Goal: Find specific page/section: Find specific page/section

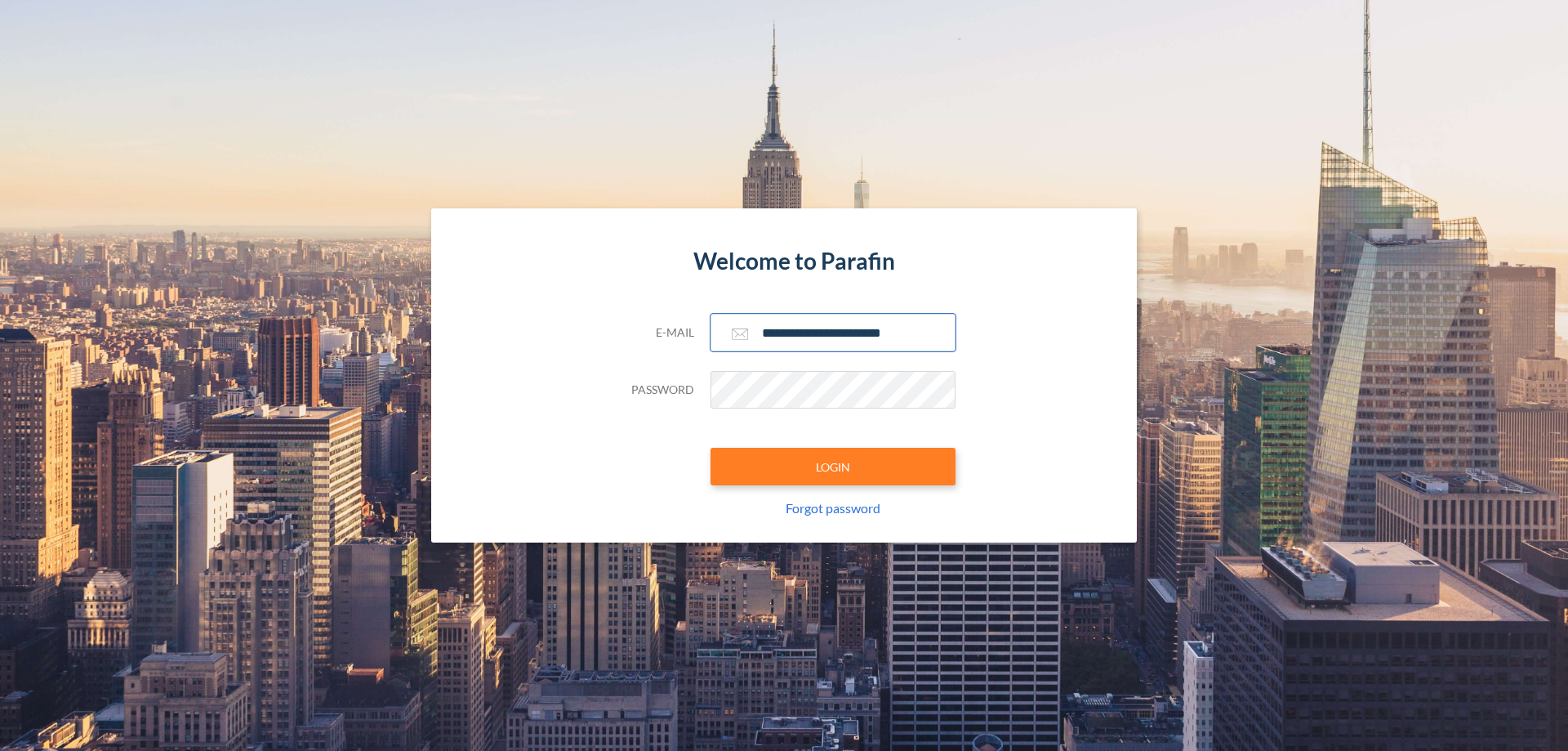
type input "**********"
click at [834, 466] on button "LOGIN" at bounding box center [833, 466] width 245 height 37
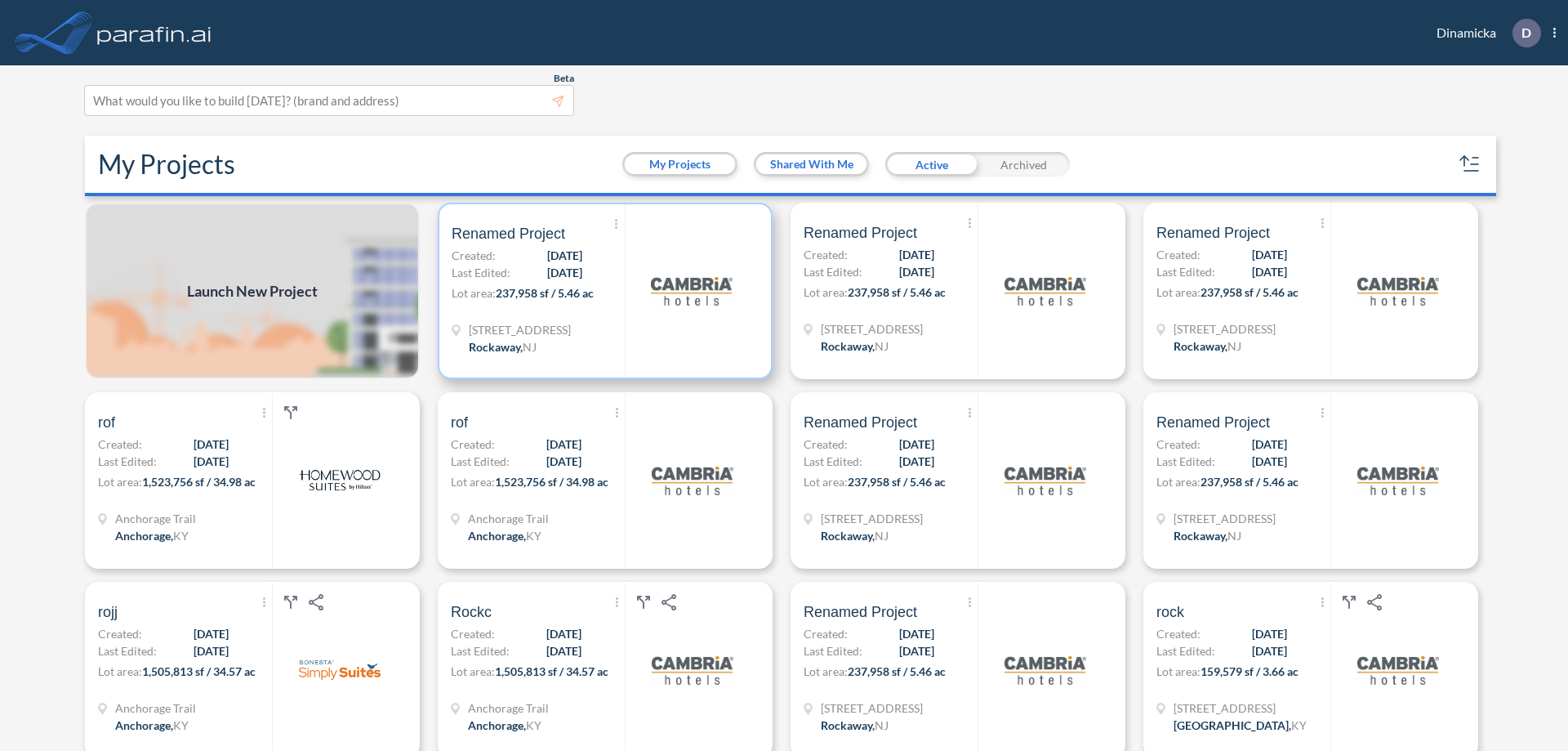
scroll to position [4, 0]
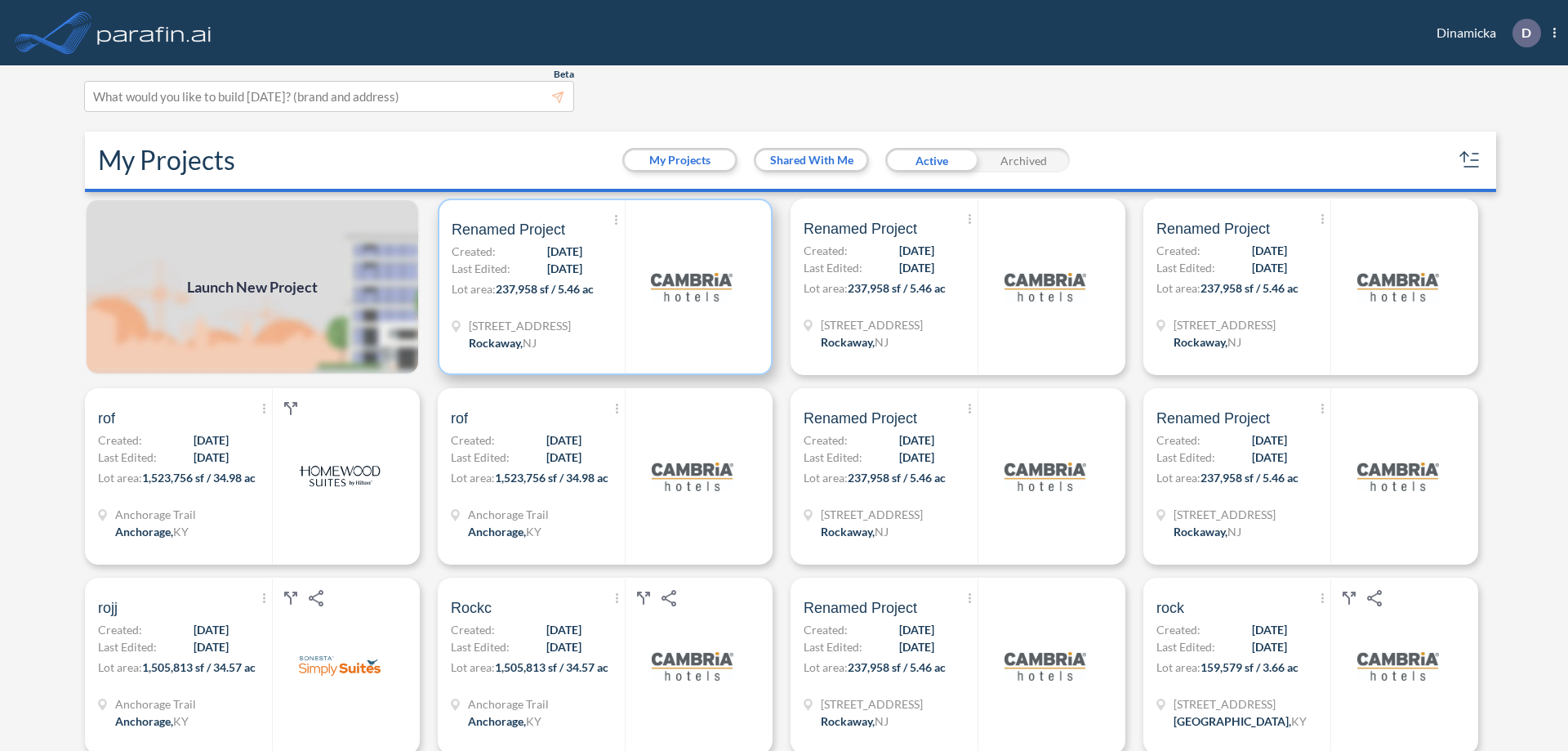
click at [602, 287] on p "Lot area: 237,958 sf / 5.46 ac" at bounding box center [539, 292] width 173 height 24
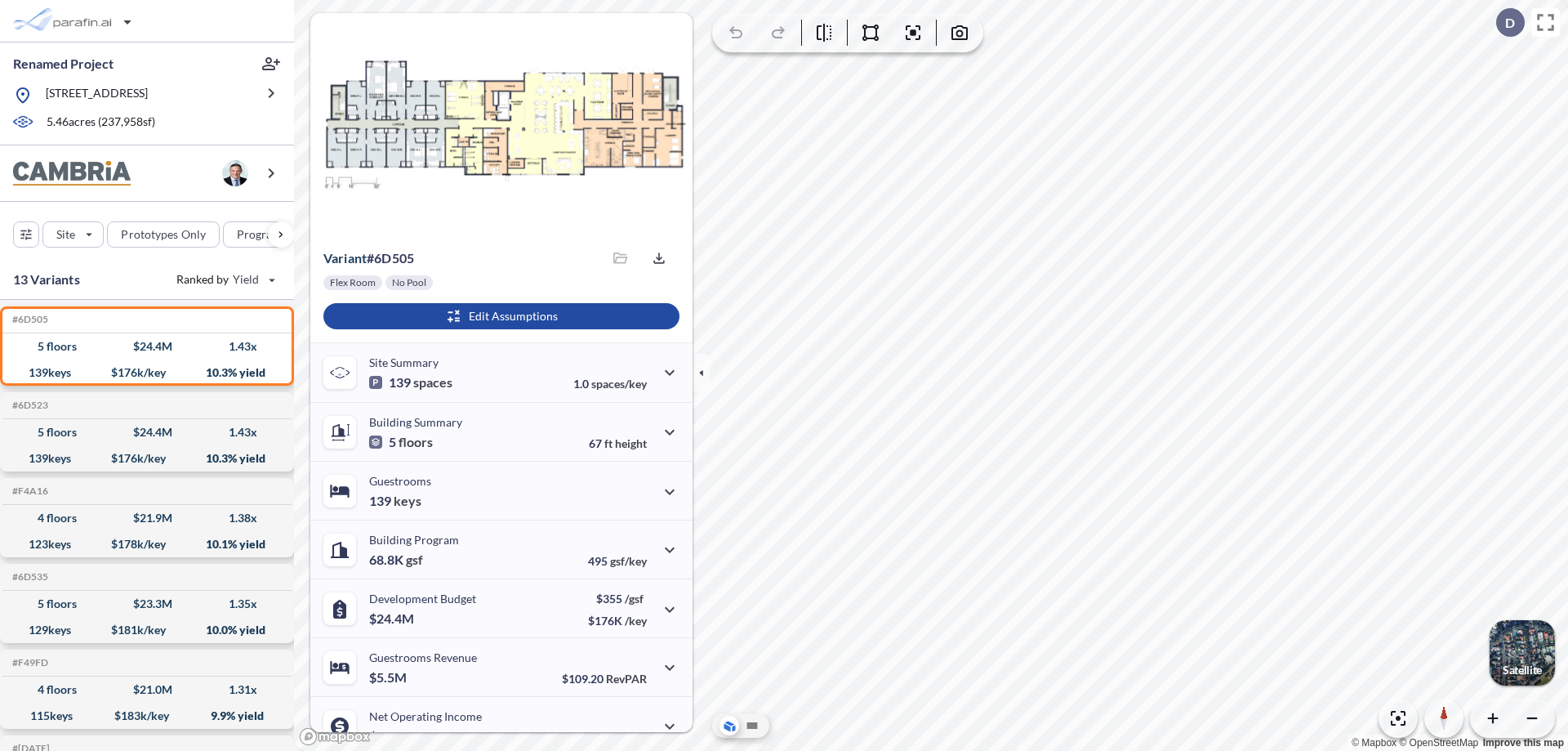
scroll to position [83, 0]
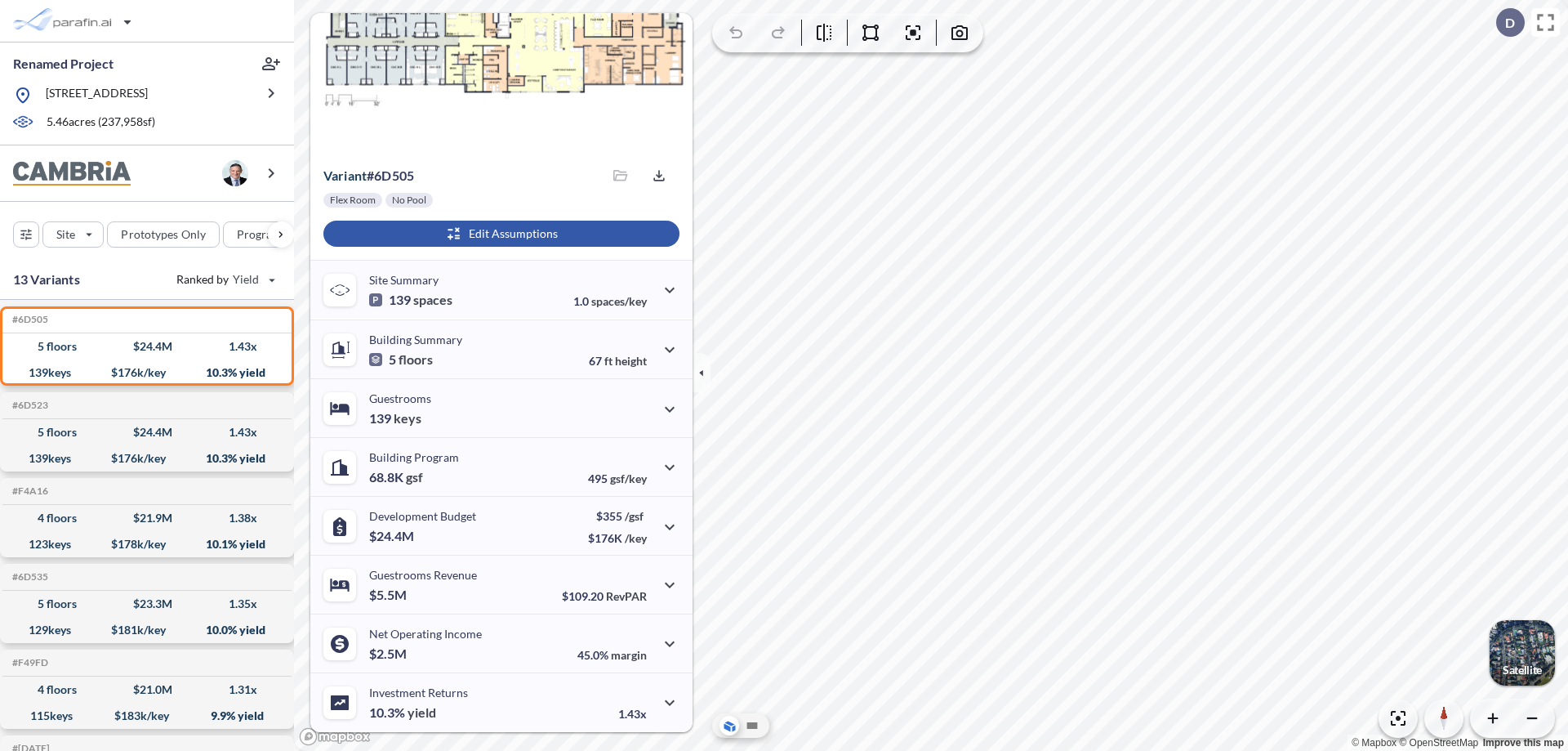
click at [499, 234] on div "button" at bounding box center [501, 233] width 356 height 27
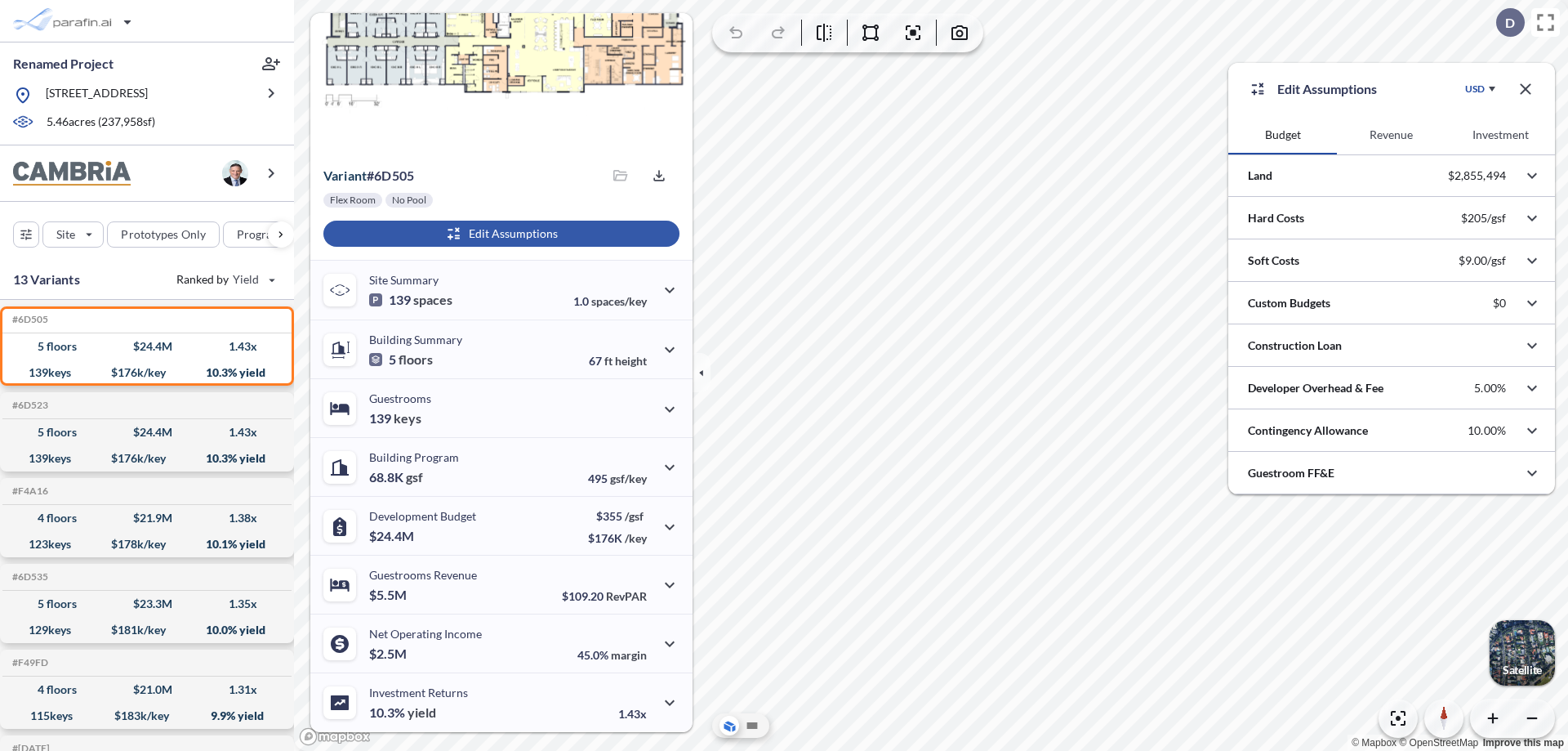
click at [1391, 135] on button "Revenue" at bounding box center [1391, 135] width 109 height 39
